Goal: Information Seeking & Learning: Learn about a topic

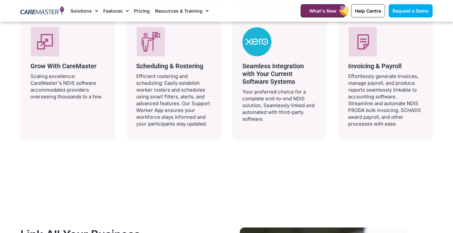
scroll to position [1380, 0]
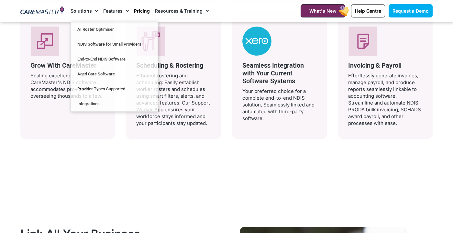
click at [138, 13] on link "Pricing" at bounding box center [142, 11] width 16 height 22
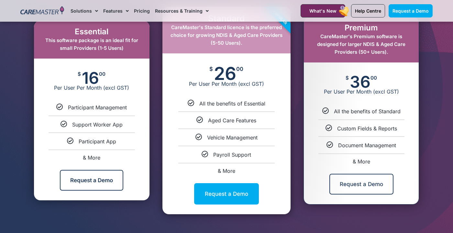
scroll to position [368, 0]
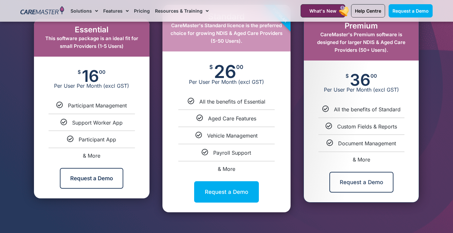
click at [96, 154] on span "& More" at bounding box center [91, 155] width 17 height 6
select select "***"
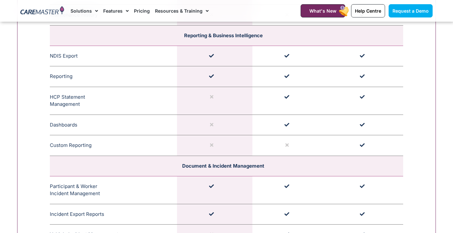
scroll to position [1514, 0]
